Goal: Task Accomplishment & Management: Use online tool/utility

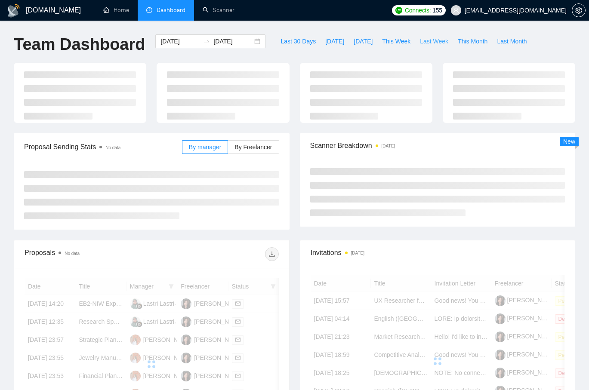
click at [434, 42] on span "Last Week" at bounding box center [434, 41] width 28 height 9
type input "2025-08-18"
type input "2025-08-24"
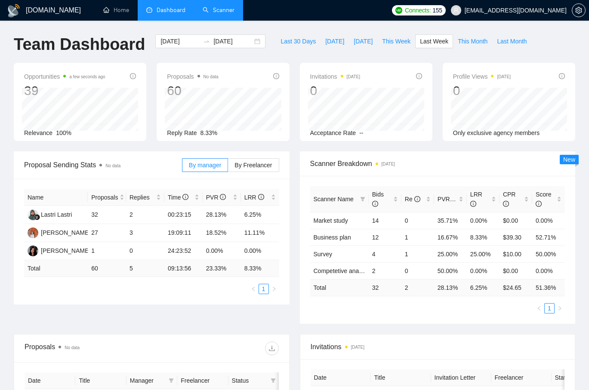
click at [220, 9] on link "Scanner" at bounding box center [219, 9] width 32 height 7
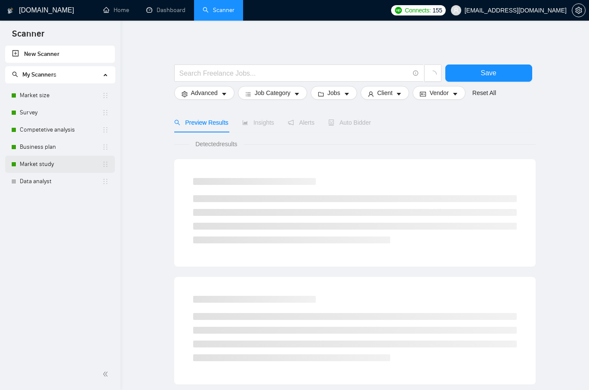
click at [58, 165] on link "Market study" at bounding box center [61, 164] width 82 height 17
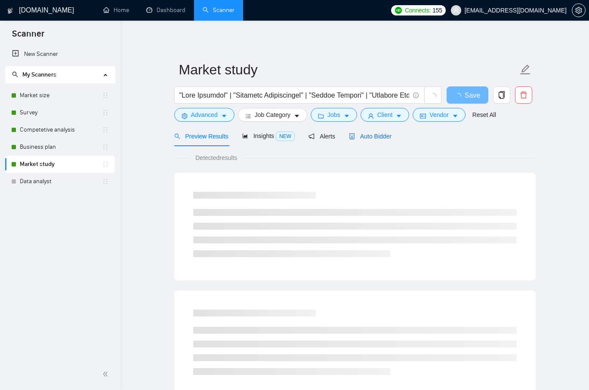
click at [387, 134] on span "Auto Bidder" at bounding box center [370, 136] width 43 height 7
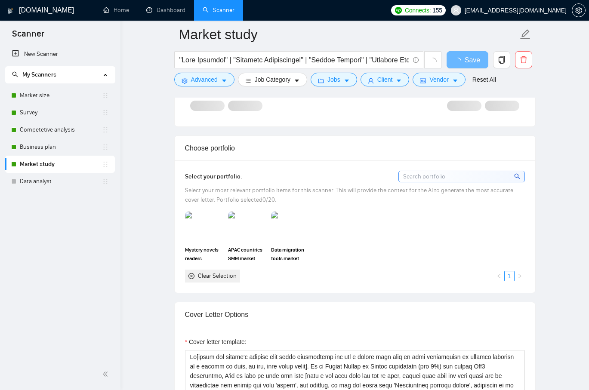
scroll to position [675, 0]
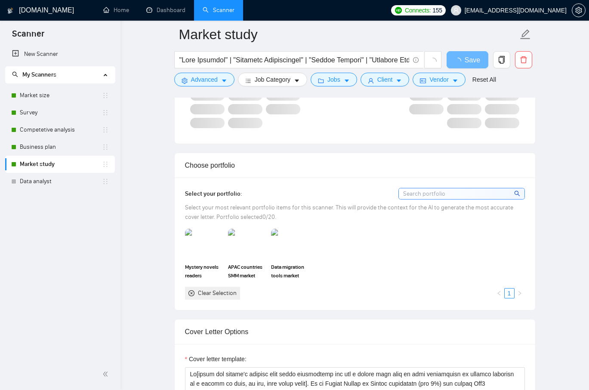
click at [444, 193] on input at bounding box center [462, 194] width 126 height 11
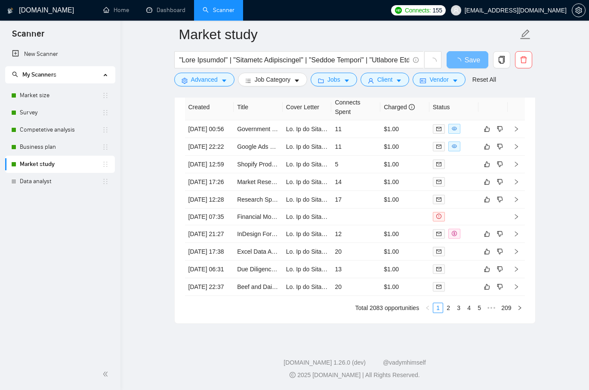
scroll to position [2211, 0]
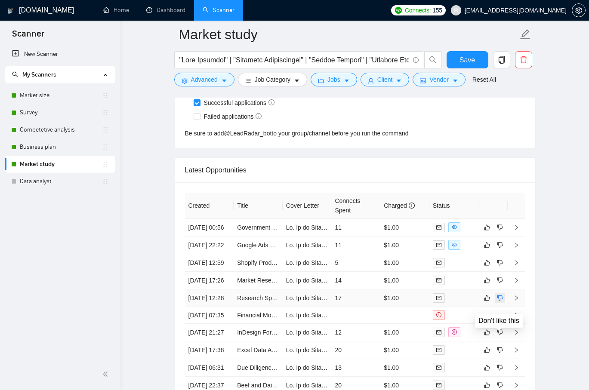
click at [499, 302] on icon "dislike" at bounding box center [500, 298] width 6 height 7
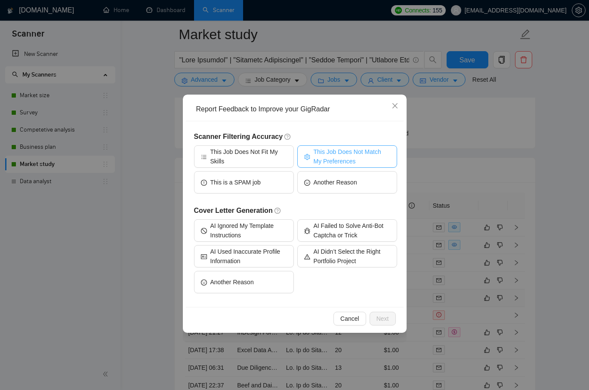
click at [352, 158] on span "This Job Does Not Match My Preferences" at bounding box center [352, 156] width 77 height 19
click at [379, 322] on span "Next" at bounding box center [383, 318] width 12 height 9
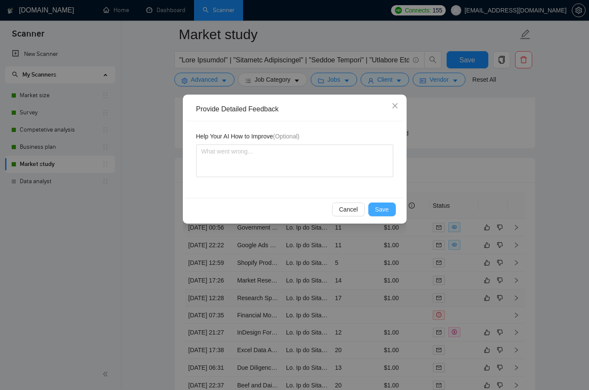
click at [376, 207] on span "Save" at bounding box center [382, 209] width 14 height 9
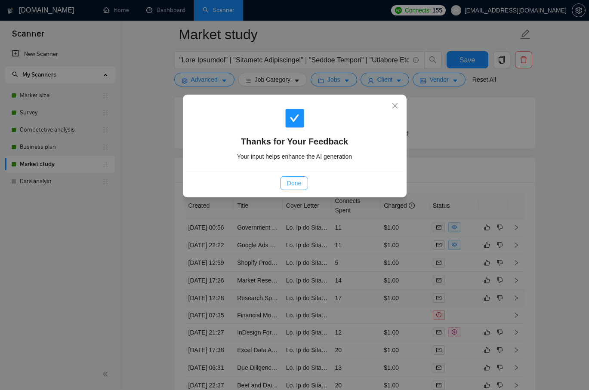
click at [294, 187] on span "Done" at bounding box center [294, 183] width 14 height 9
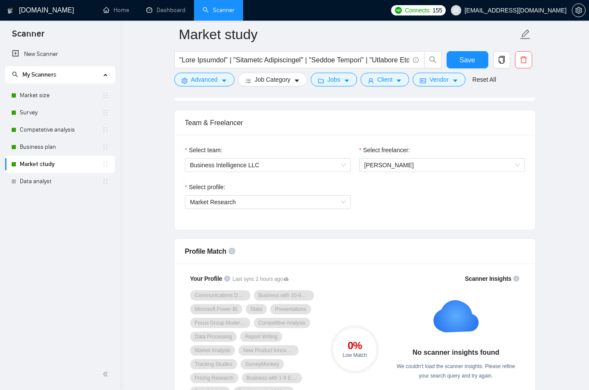
scroll to position [421, 0]
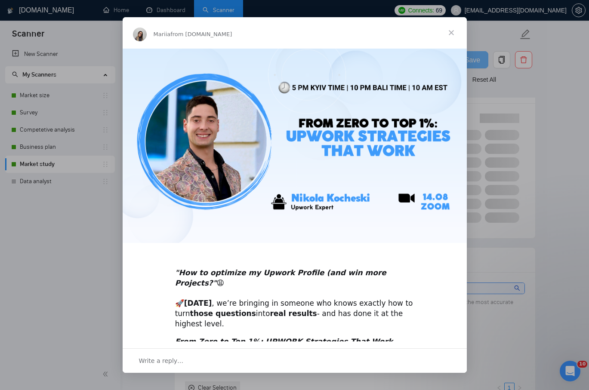
click at [454, 33] on span "Close" at bounding box center [451, 32] width 31 height 31
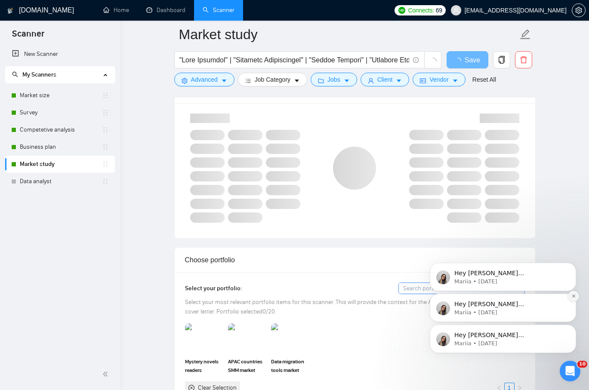
click at [574, 299] on icon "Dismiss notification" at bounding box center [574, 296] width 5 height 5
click at [575, 295] on icon "Dismiss notification" at bounding box center [574, 296] width 5 height 5
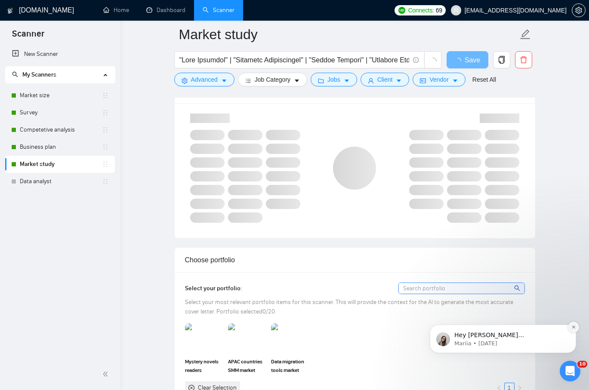
click at [573, 328] on icon "Dismiss notification" at bounding box center [574, 327] width 5 height 5
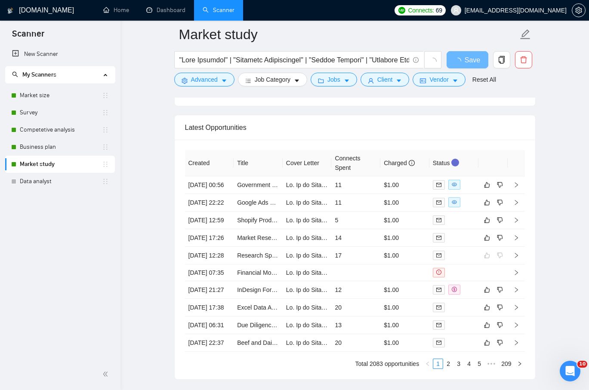
scroll to position [2177, 0]
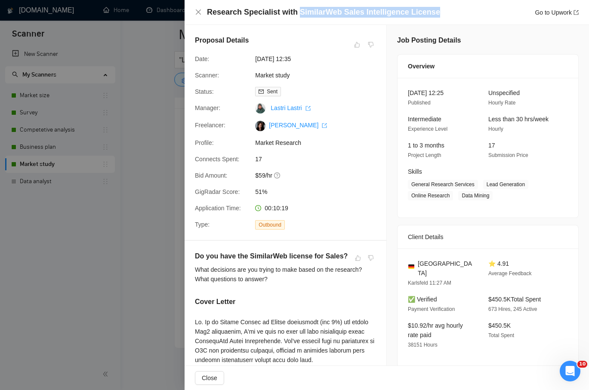
drag, startPoint x: 440, startPoint y: 12, endPoint x: 298, endPoint y: 11, distance: 142.1
click at [298, 11] on div "Research Specialist with SimilarWeb Sales Intelligence License Go to Upwork" at bounding box center [393, 12] width 372 height 11
copy h4 "SimilarWeb Sales Intelligence License"
click at [132, 151] on div at bounding box center [294, 195] width 589 height 390
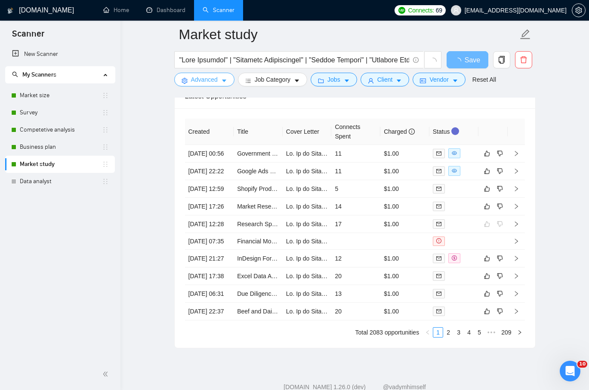
click at [214, 78] on span "Advanced" at bounding box center [204, 79] width 27 height 9
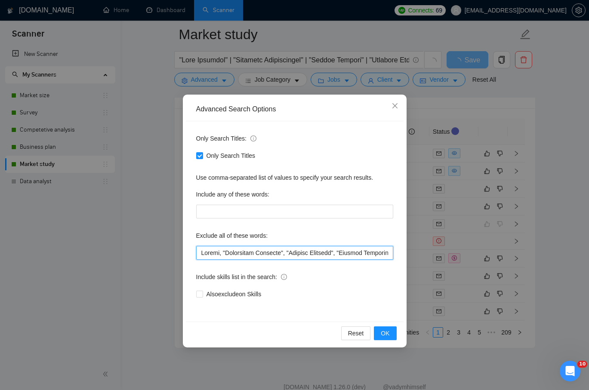
click at [200, 253] on input "text" at bounding box center [294, 253] width 197 height 14
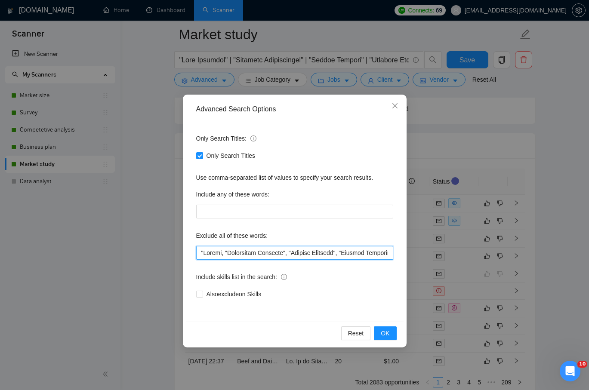
paste input "SimilarWeb Sales Intelligence License"
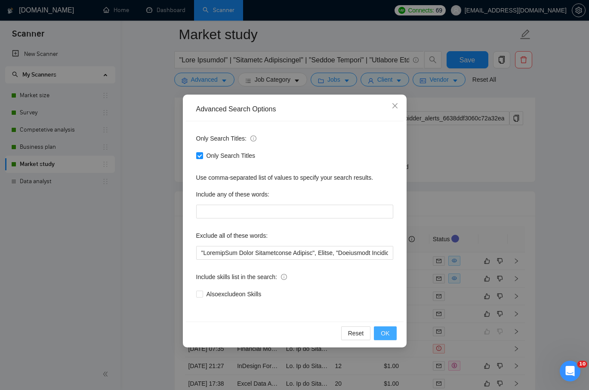
click at [391, 337] on button "OK" at bounding box center [385, 334] width 22 height 14
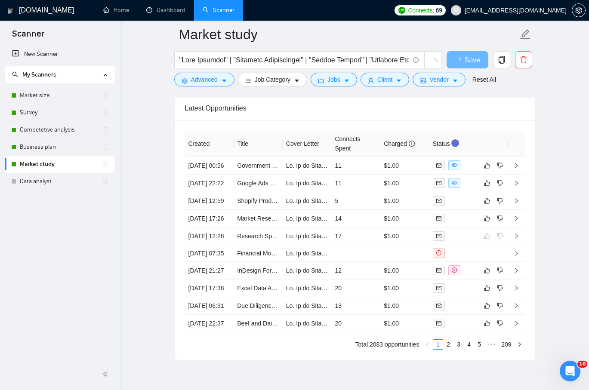
scroll to position [2178, 0]
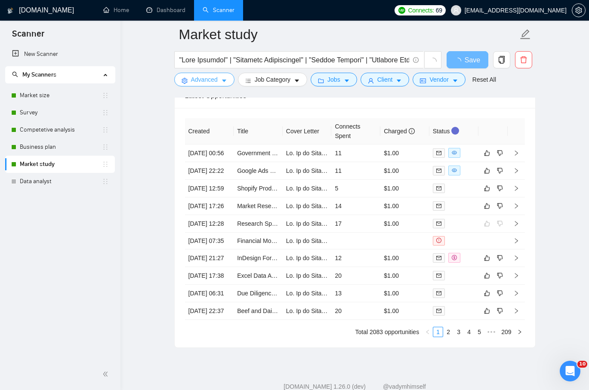
click at [223, 79] on icon "caret-down" at bounding box center [224, 81] width 6 height 6
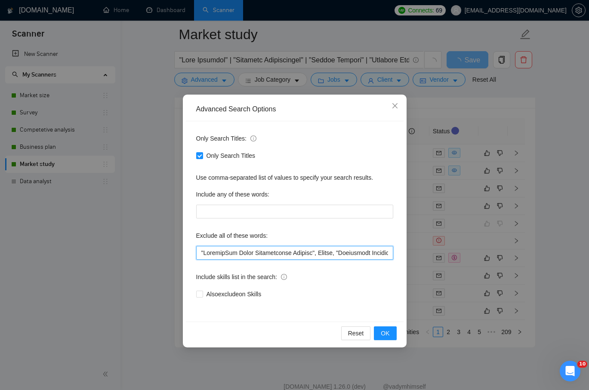
click at [200, 254] on input "text" at bounding box center [294, 253] width 197 height 14
type input "Shopify, "SimilarWeb Sales Intelligence License", Airbnb, "Influencer Research"…"
click at [392, 334] on button "OK" at bounding box center [385, 334] width 22 height 14
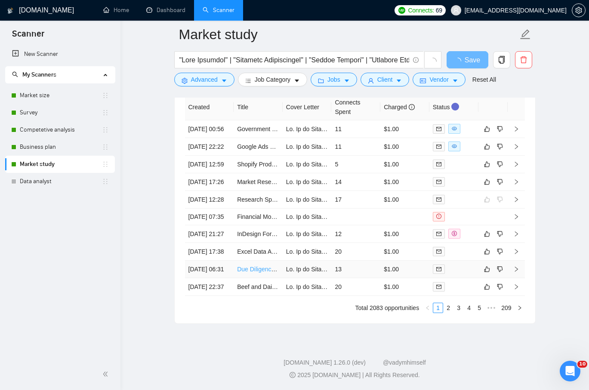
scroll to position [2221, 0]
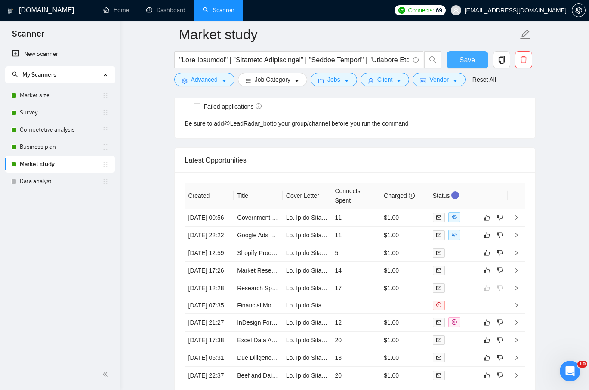
click at [471, 62] on span "Save" at bounding box center [467, 60] width 15 height 11
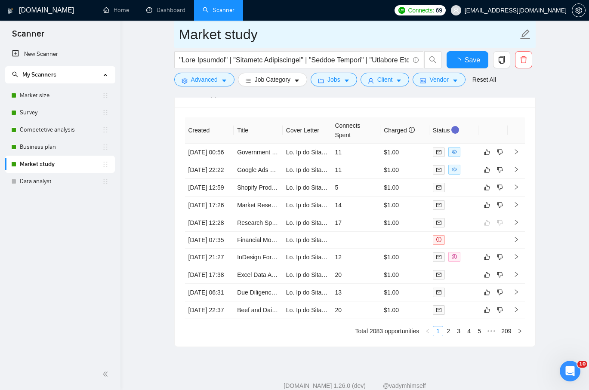
checkbox input "true"
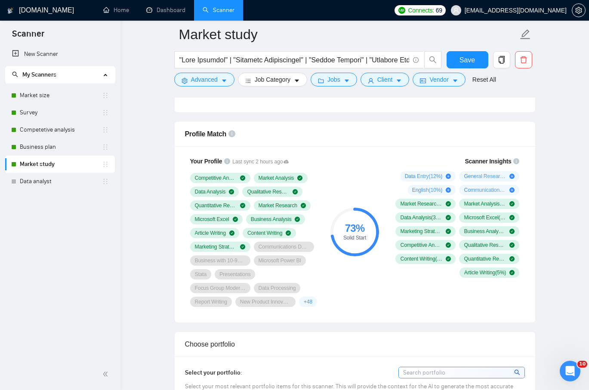
scroll to position [538, 0]
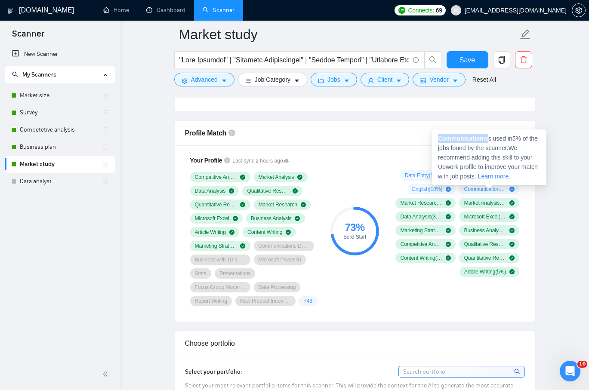
drag, startPoint x: 489, startPoint y: 139, endPoint x: 434, endPoint y: 136, distance: 55.2
click at [433, 136] on div "Communications is used in 5 % of the jobs found by the scanner. We recommend ad…" at bounding box center [489, 158] width 115 height 56
copy span "Communications"
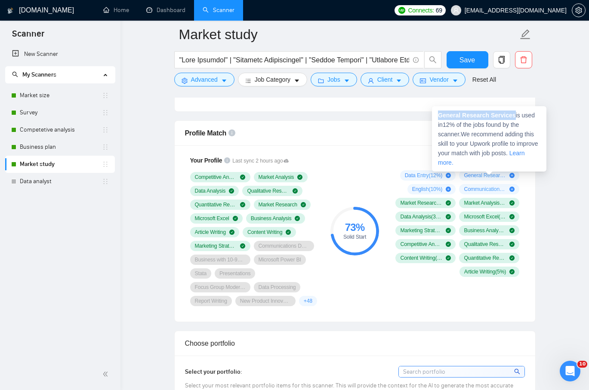
drag, startPoint x: 517, startPoint y: 116, endPoint x: 439, endPoint y: 113, distance: 78.4
click at [439, 113] on strong "General Research Services" at bounding box center [477, 115] width 78 height 7
copy strong "General Research Services"
